Goal: Task Accomplishment & Management: Use online tool/utility

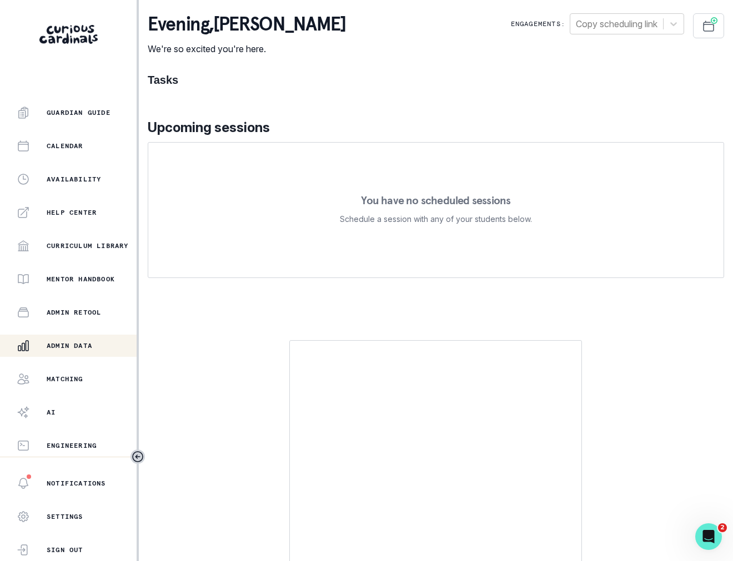
click at [88, 341] on p "Admin Data" at bounding box center [70, 345] width 46 height 9
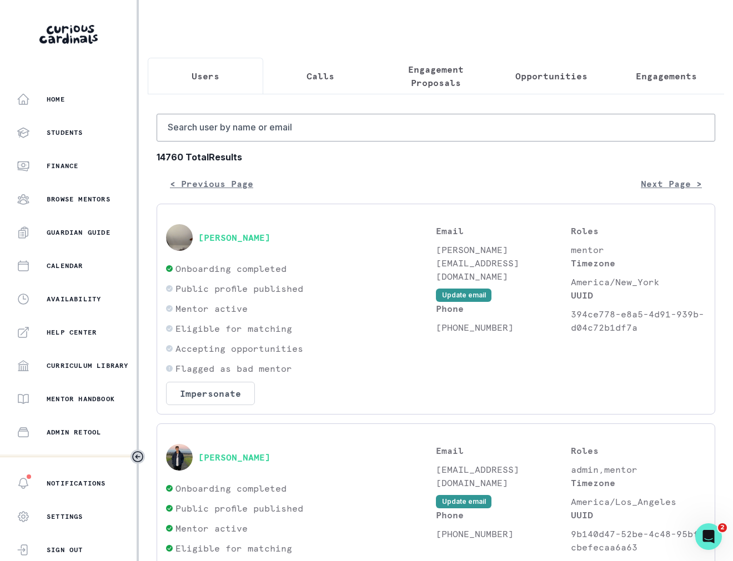
click at [246, 118] on input "Search user by name or email" at bounding box center [435, 128] width 558 height 28
type input "[PERSON_NAME]"
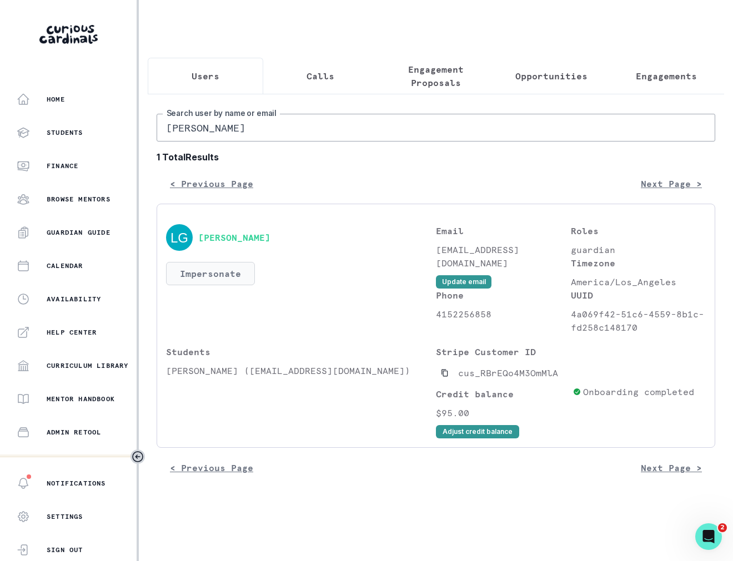
click at [216, 274] on button "Impersonate" at bounding box center [210, 273] width 89 height 23
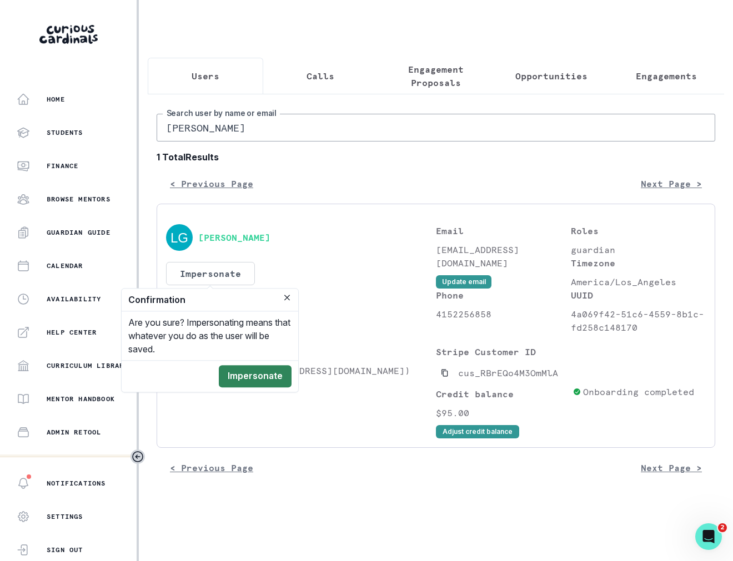
click at [281, 385] on button "Impersonate" at bounding box center [255, 376] width 73 height 22
